Goal: Answer question/provide support

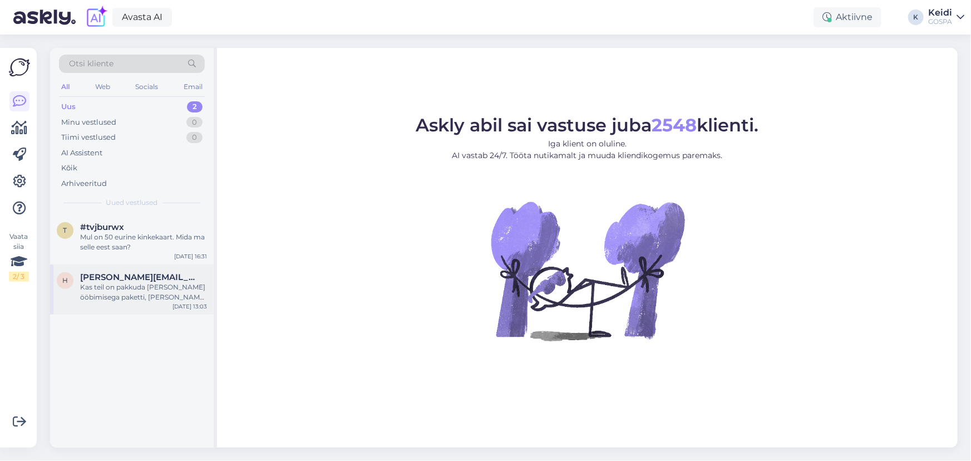
click at [135, 279] on span "[PERSON_NAME][EMAIL_ADDRESS][DOMAIN_NAME]" at bounding box center [138, 277] width 116 height 10
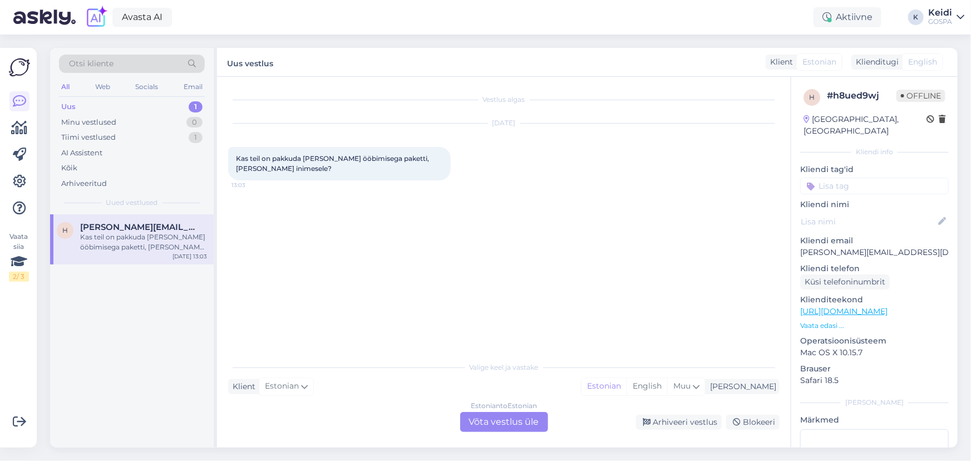
click at [504, 420] on div "Estonian to Estonian Võta vestlus üle" at bounding box center [504, 422] width 88 height 20
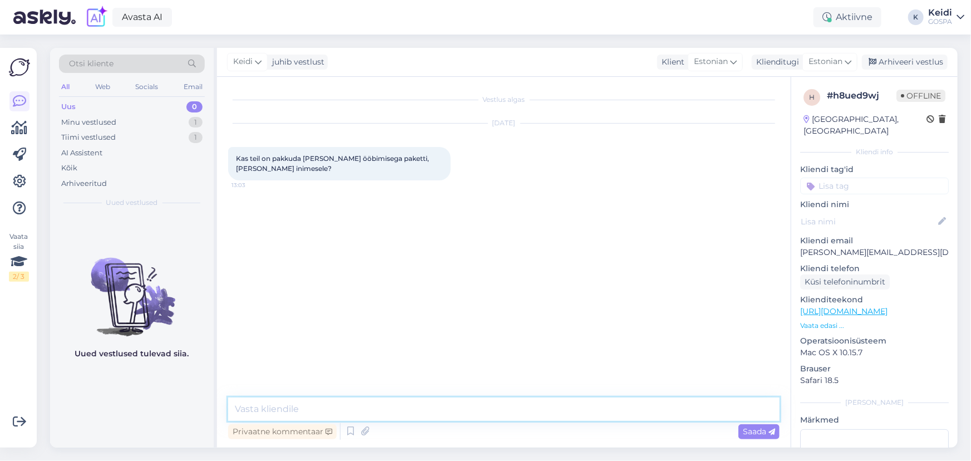
click at [365, 404] on textarea at bounding box center [503, 408] width 551 height 23
click at [310, 401] on textarea at bounding box center [503, 408] width 551 height 23
type textarea "T"
drag, startPoint x: 865, startPoint y: 239, endPoint x: 801, endPoint y: 241, distance: 64.0
click at [801, 247] on p "[PERSON_NAME][EMAIL_ADDRESS][DOMAIN_NAME]" at bounding box center [874, 253] width 149 height 12
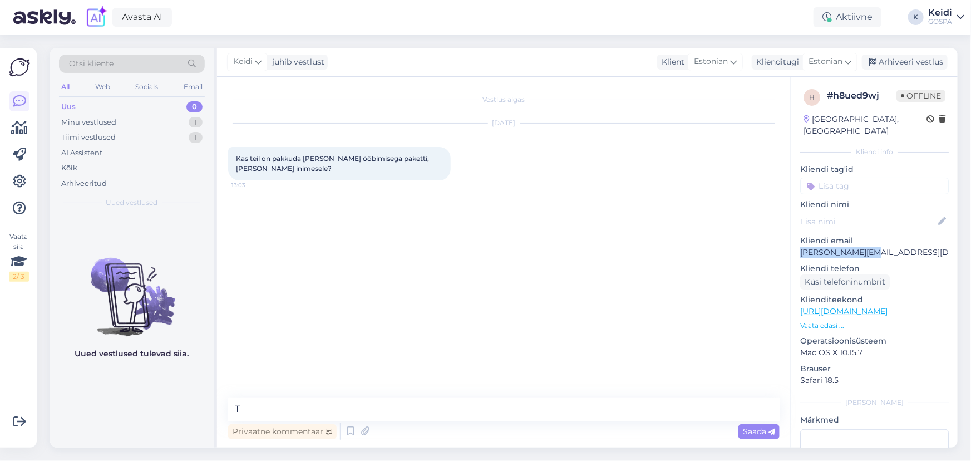
copy p "[PERSON_NAME][EMAIL_ADDRESS][DOMAIN_NAME]"
click at [915, 61] on div "Arhiveeri vestlus" at bounding box center [905, 62] width 86 height 15
